Goal: Complete application form

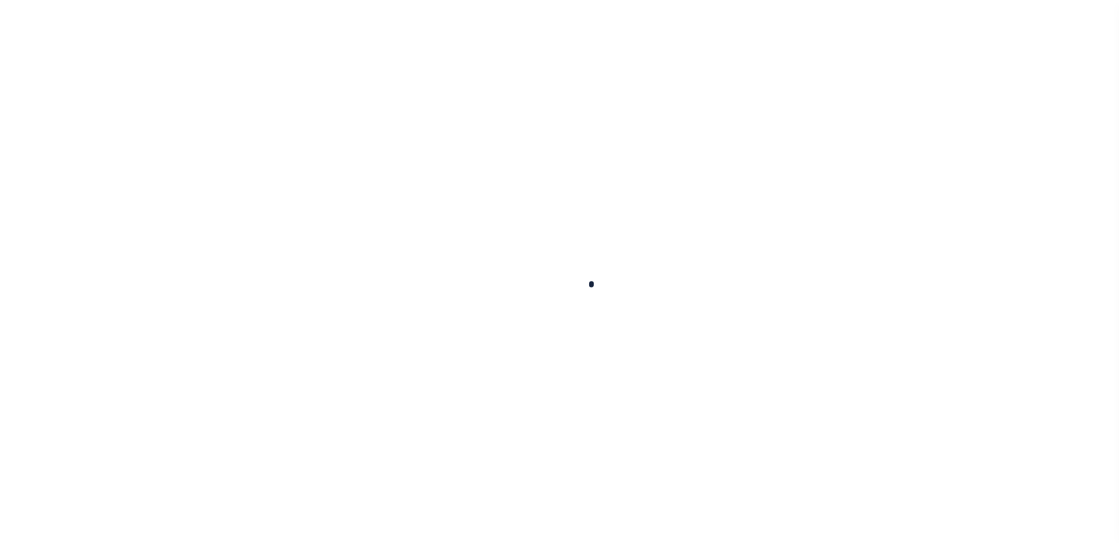
scroll to position [97, 0]
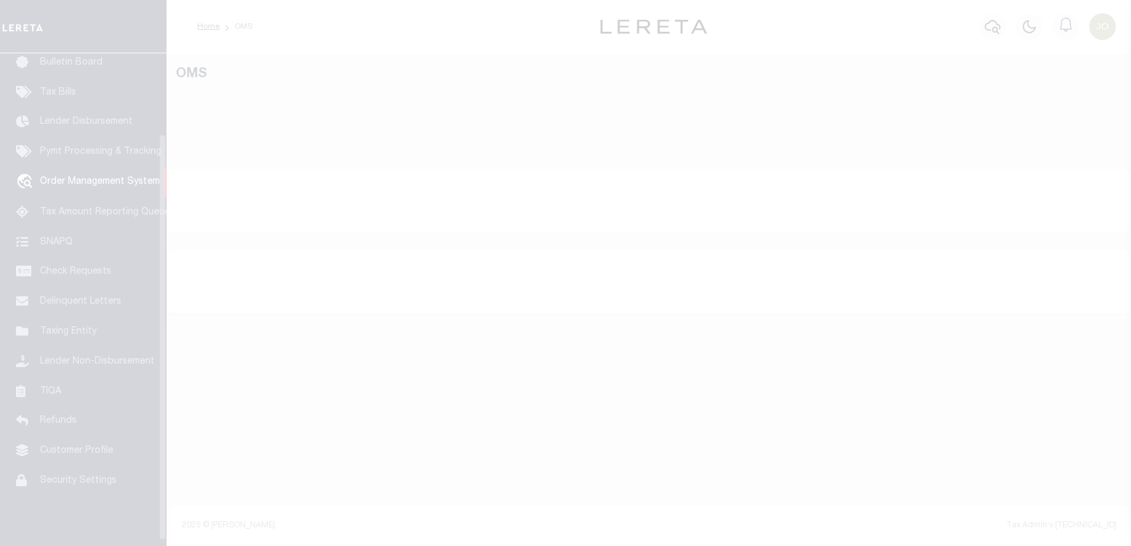
select select "200"
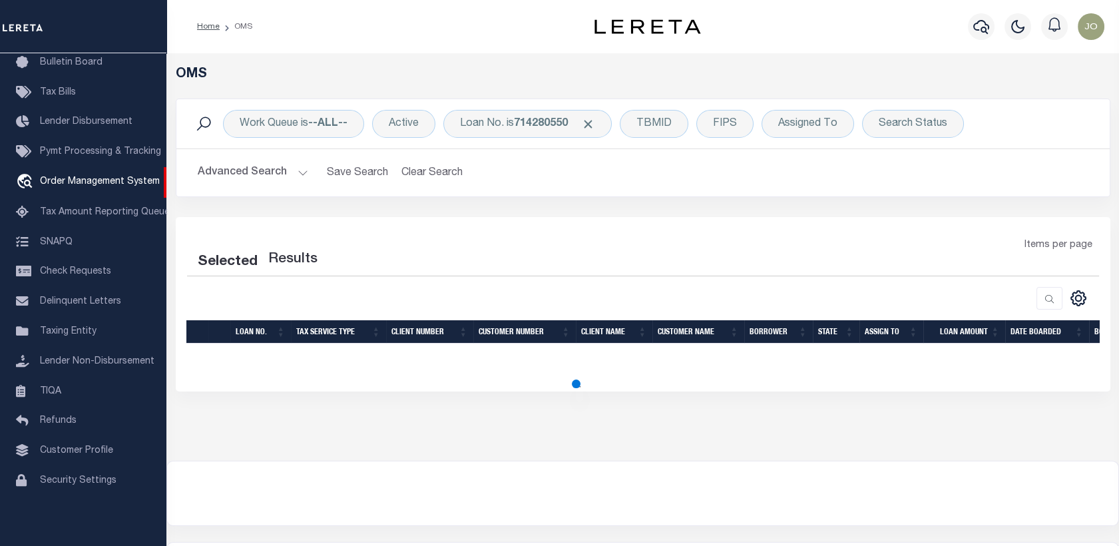
select select "200"
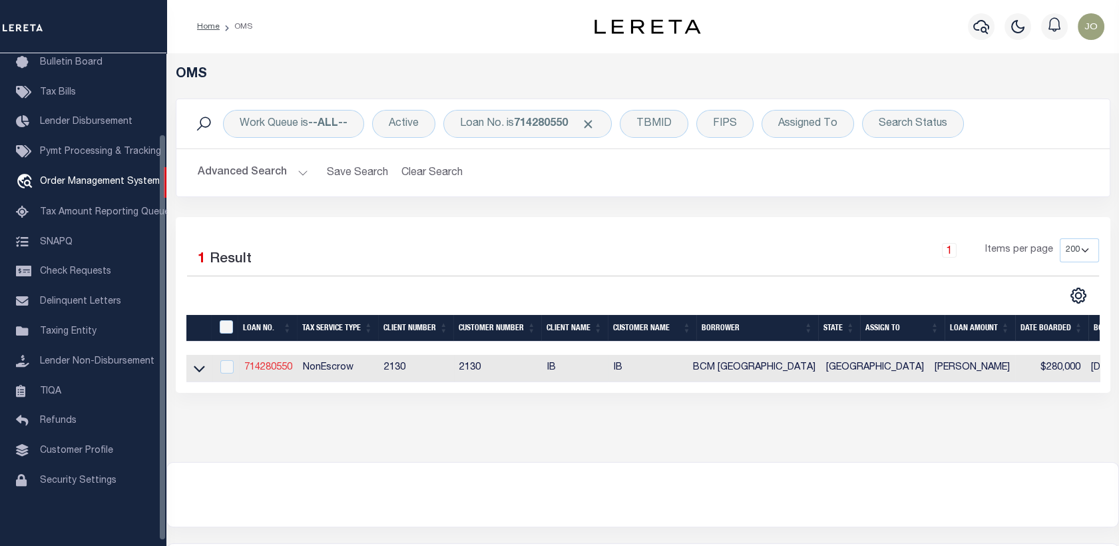
click at [274, 365] on link "714280550" at bounding box center [268, 367] width 48 height 9
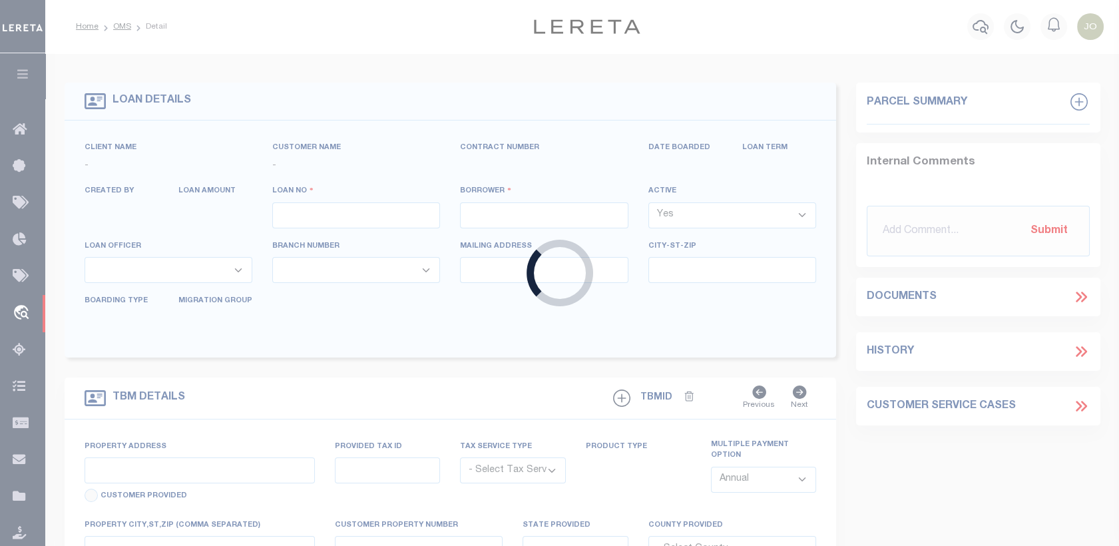
type input "714280550"
type input "BCM [GEOGRAPHIC_DATA]"
select select
type input "ATTN: [PERSON_NAME] [STREET_ADDRESS]"
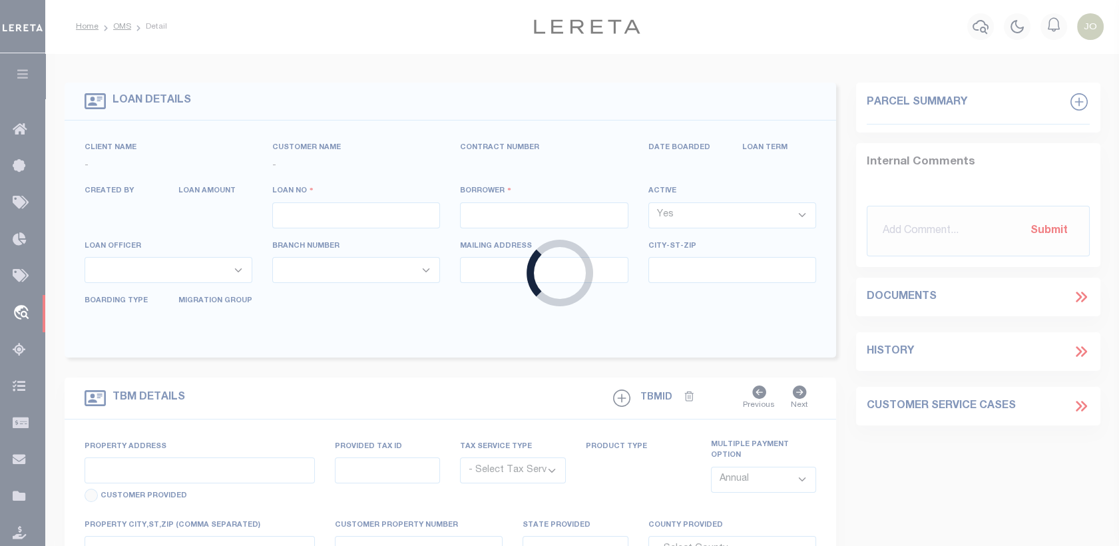
type input "[US_STATE][GEOGRAPHIC_DATA] 77591"
select select
select select "NonEscrow"
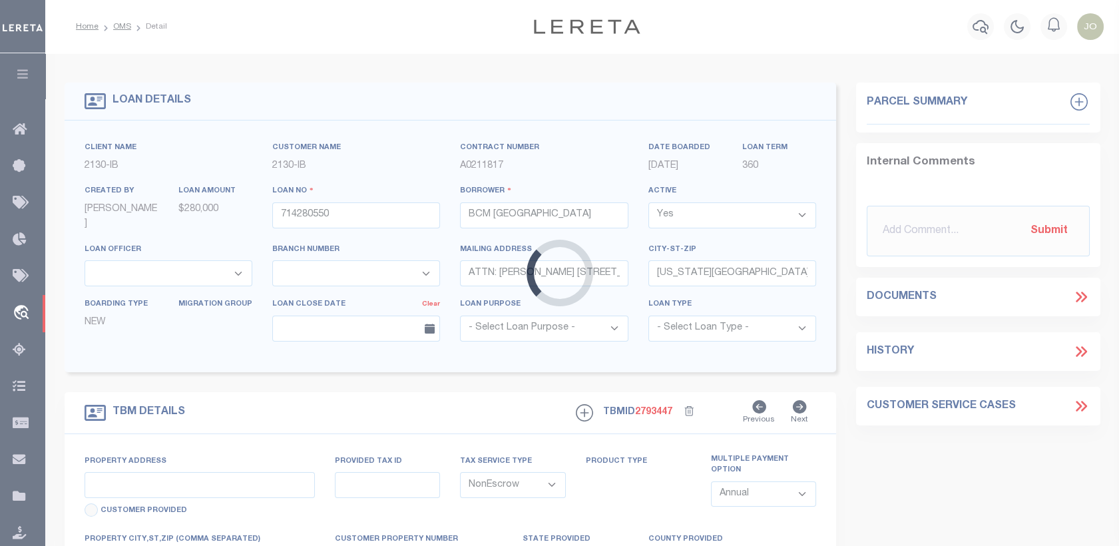
type input "[STREET_ADDRESS]"
select select
type input "[US_STATE][GEOGRAPHIC_DATA] 77590"
type input "[US_STATE]"
type input "[GEOGRAPHIC_DATA]"
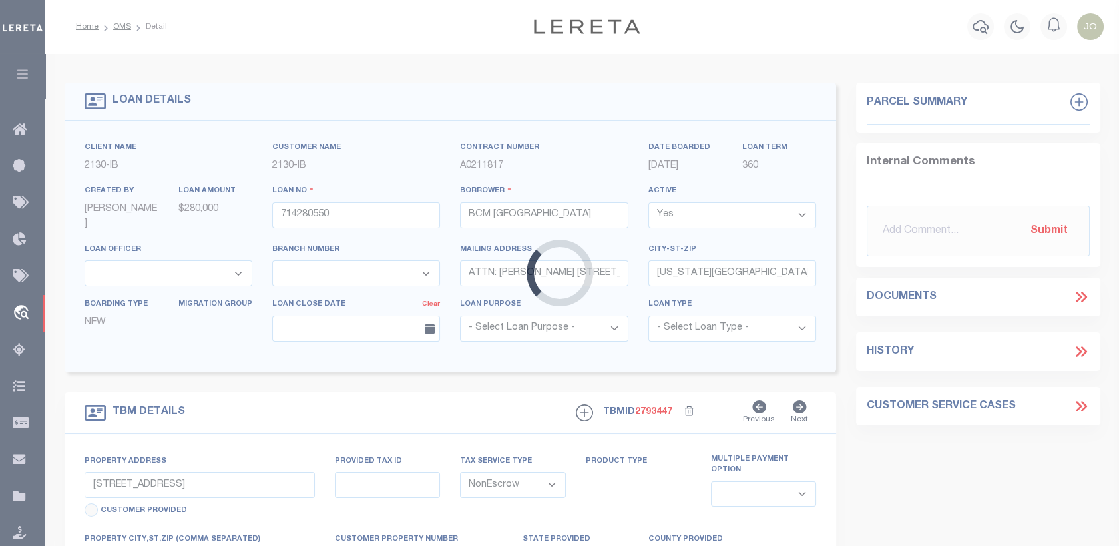
select select
select select "7065"
select select "2702"
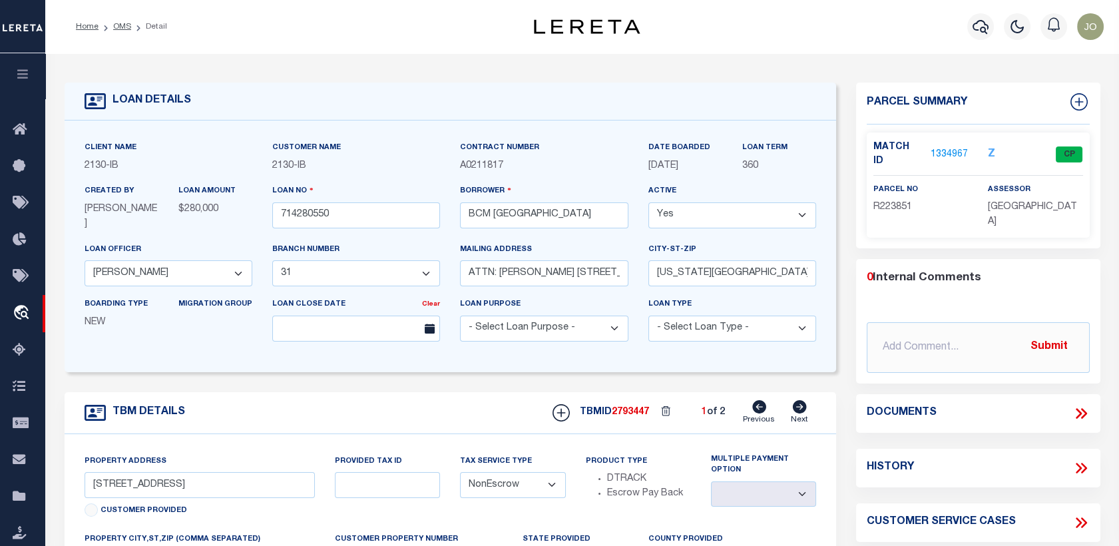
click at [308, 39] on div "Home OMS Detail" at bounding box center [282, 27] width 435 height 28
click at [1077, 408] on icon at bounding box center [1079, 413] width 6 height 11
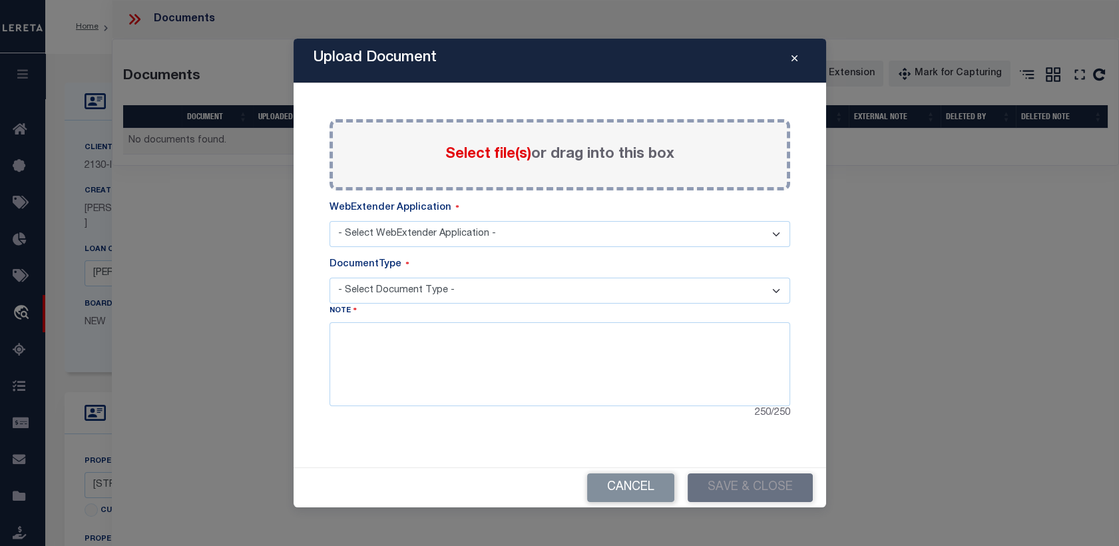
click at [794, 60] on icon "Close" at bounding box center [795, 59] width 6 height 10
